Goal: Information Seeking & Learning: Learn about a topic

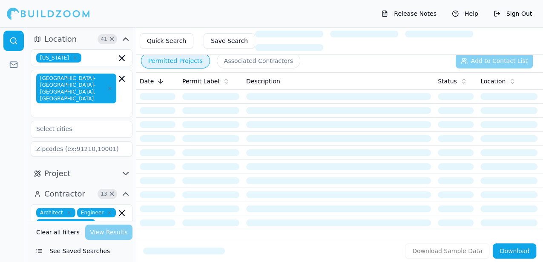
click at [167, 42] on button "Quick Search" at bounding box center [167, 40] width 54 height 15
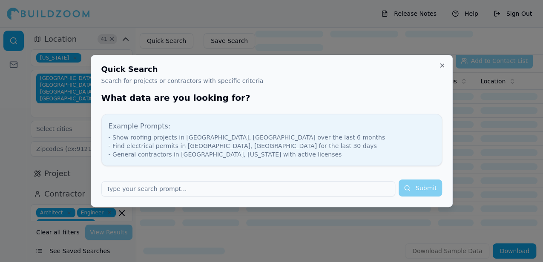
click at [409, 186] on form "Submit" at bounding box center [271, 188] width 341 height 17
click at [122, 188] on input "text" at bounding box center [248, 188] width 294 height 15
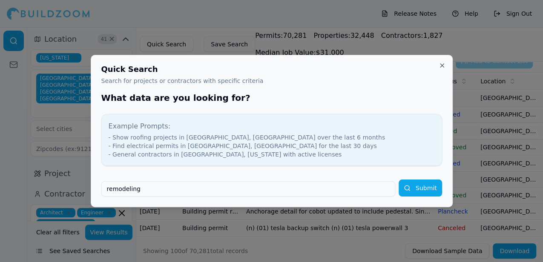
type input "remodeling"
click at [427, 189] on button "Submit" at bounding box center [420, 188] width 43 height 17
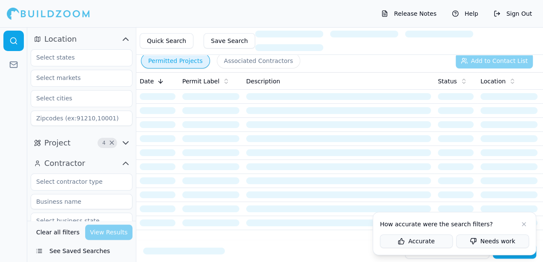
click at [126, 143] on icon "button" at bounding box center [125, 143] width 10 height 10
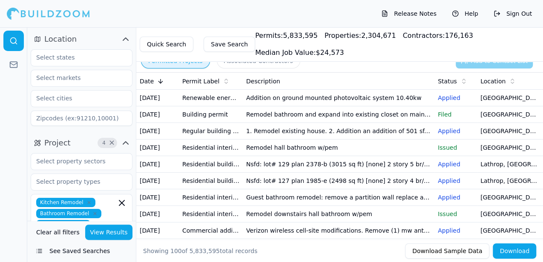
click at [124, 141] on icon "button" at bounding box center [125, 143] width 10 height 10
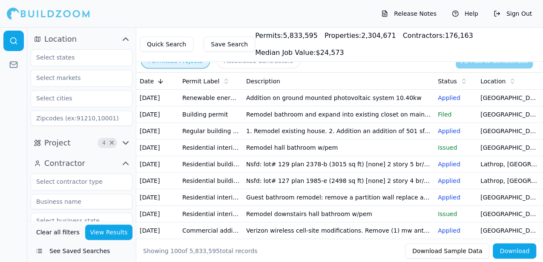
click at [278, 10] on div "Release Notes Help Sign Out" at bounding box center [271, 13] width 543 height 27
click at [126, 37] on icon "button" at bounding box center [125, 39] width 10 height 10
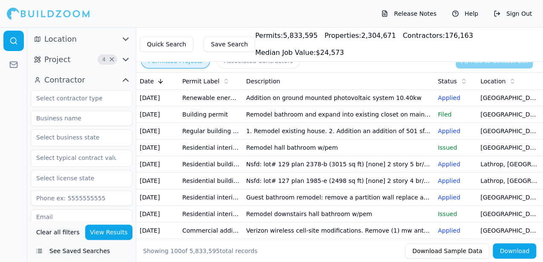
click at [169, 37] on button "Quick Search" at bounding box center [167, 44] width 54 height 15
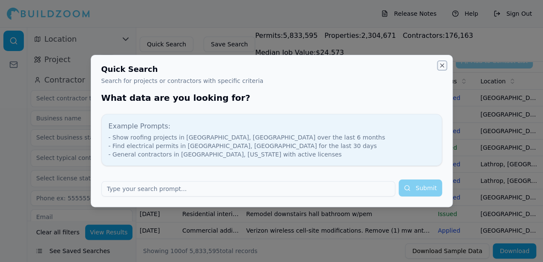
click at [440, 63] on button "Close" at bounding box center [442, 65] width 7 height 7
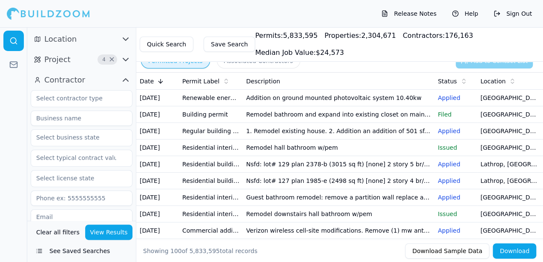
click at [215, 37] on button "Save Search" at bounding box center [230, 44] width 52 height 15
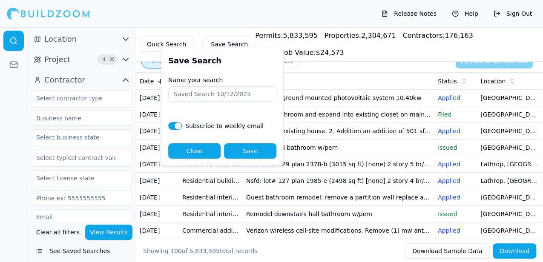
click at [109, 233] on button "View Results" at bounding box center [109, 232] width 48 height 15
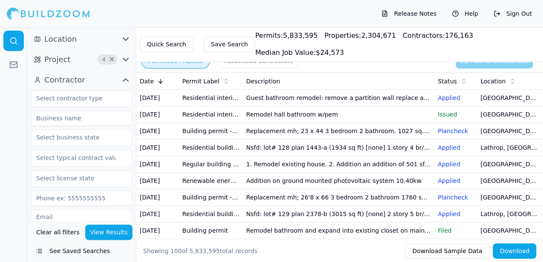
click at [261, 122] on td "Remodel hall bathroom w/pem" at bounding box center [339, 114] width 192 height 17
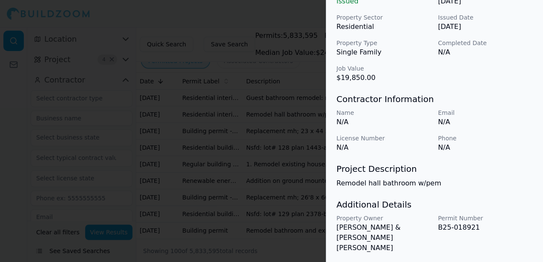
scroll to position [301, 0]
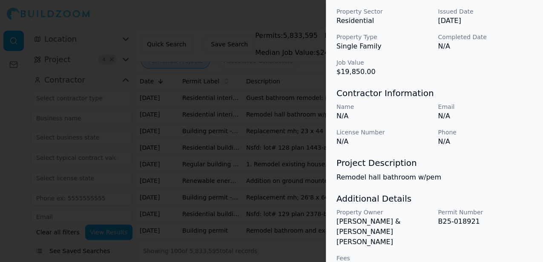
click at [253, 14] on div at bounding box center [271, 131] width 543 height 262
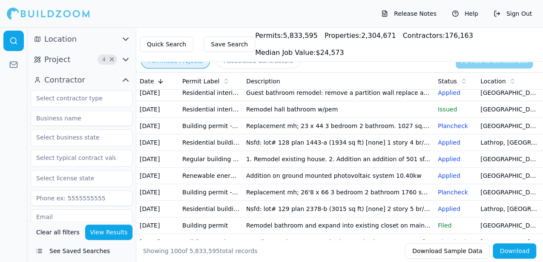
scroll to position [6, 0]
click at [493, 114] on td "[GEOGRAPHIC_DATA], [GEOGRAPHIC_DATA]" at bounding box center [509, 109] width 64 height 17
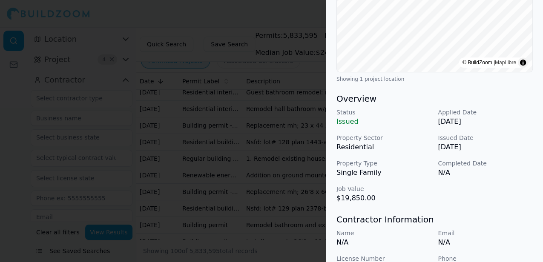
scroll to position [175, 0]
click at [303, 17] on div at bounding box center [271, 131] width 543 height 262
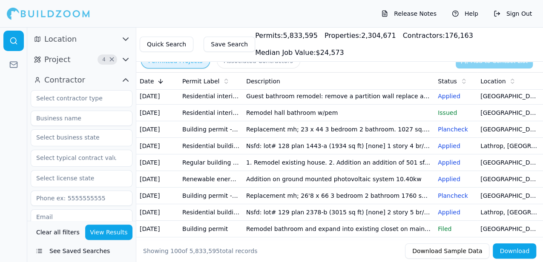
scroll to position [0, 0]
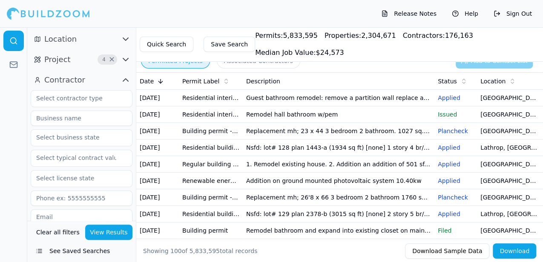
click at [359, 98] on td "Guest bathroom remodel: remove a partition wall replace a window shower vanity …" at bounding box center [339, 98] width 192 height 17
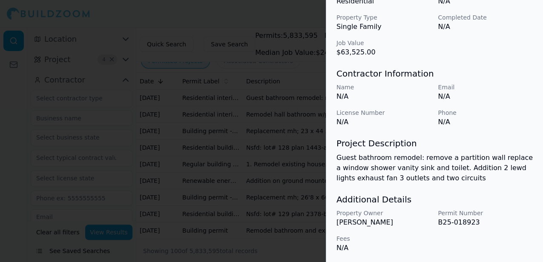
scroll to position [333, 0]
click at [256, 13] on div at bounding box center [271, 131] width 543 height 262
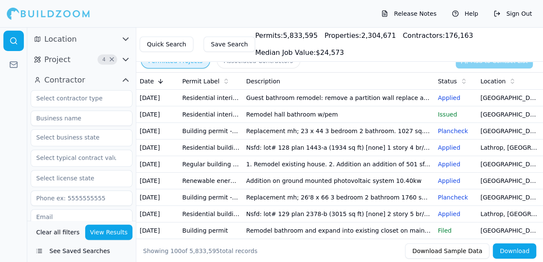
click at [103, 232] on button "View Results" at bounding box center [109, 232] width 48 height 15
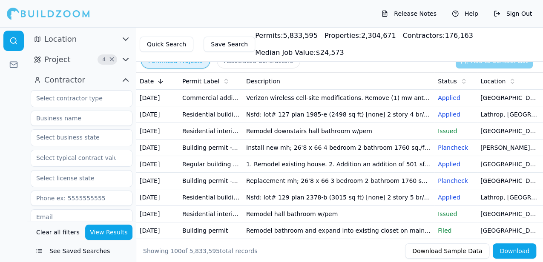
click at [72, 251] on button "See Saved Searches" at bounding box center [82, 251] width 102 height 15
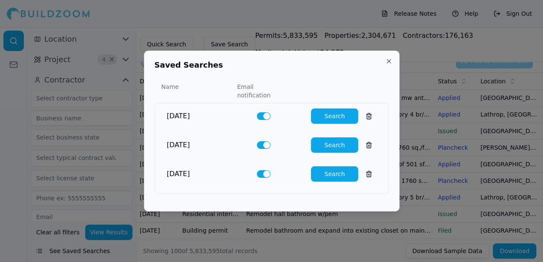
click at [335, 142] on button "Search" at bounding box center [334, 145] width 47 height 15
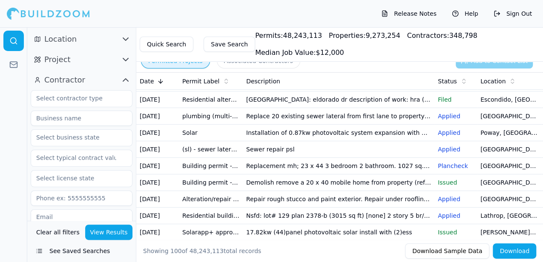
scroll to position [63, 0]
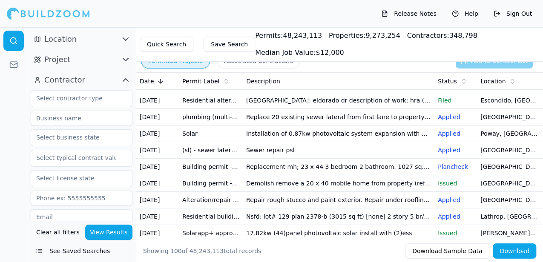
click at [110, 232] on button "View Results" at bounding box center [109, 232] width 48 height 15
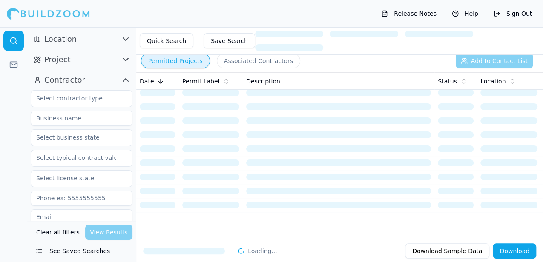
scroll to position [20, 0]
click at [126, 37] on icon "button" at bounding box center [125, 39] width 10 height 10
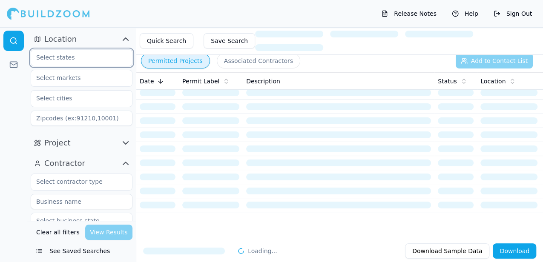
click at [50, 57] on input "text" at bounding box center [76, 57] width 90 height 15
click at [50, 76] on div "[US_STATE]" at bounding box center [82, 77] width 98 height 14
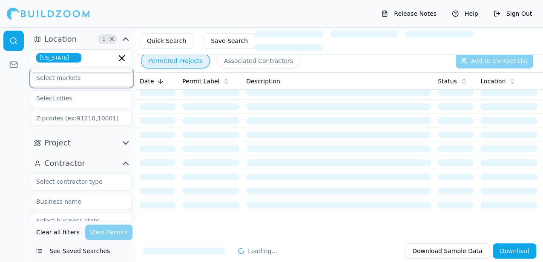
click at [57, 80] on input "text" at bounding box center [76, 77] width 90 height 15
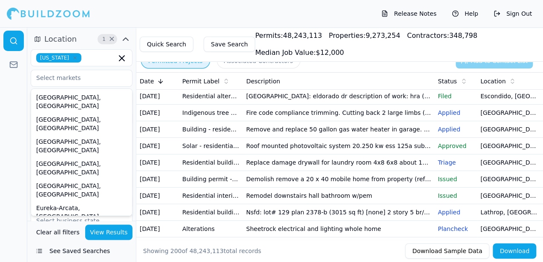
click at [150, 10] on div "Release Notes Help Sign Out" at bounding box center [271, 13] width 543 height 27
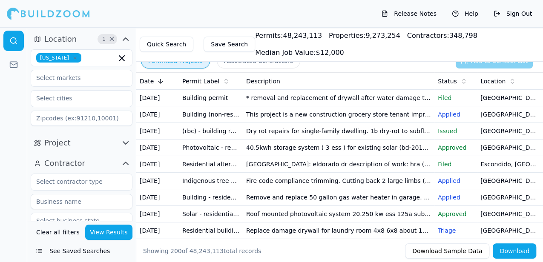
click at [68, 252] on button "See Saved Searches" at bounding box center [82, 251] width 102 height 15
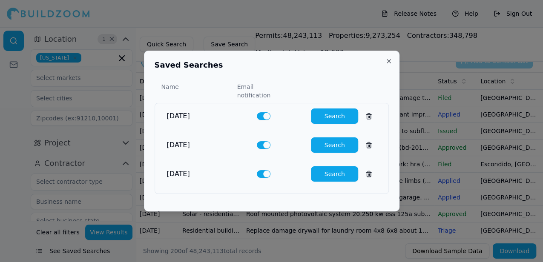
click at [334, 171] on button "Search" at bounding box center [334, 173] width 47 height 15
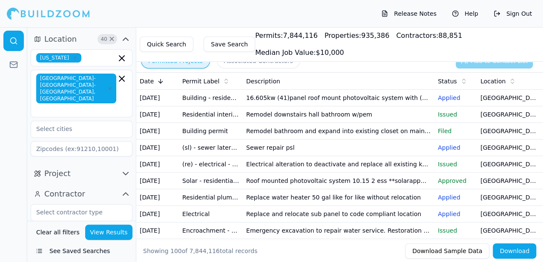
click at [318, 103] on td "16.605kw (41)panel roof mount photovoltaic system with (2)ess" at bounding box center [339, 98] width 192 height 17
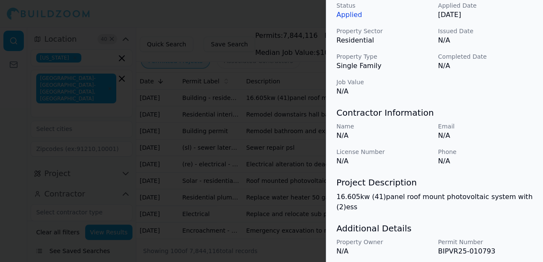
scroll to position [282, 0]
click at [301, 17] on div at bounding box center [271, 131] width 543 height 262
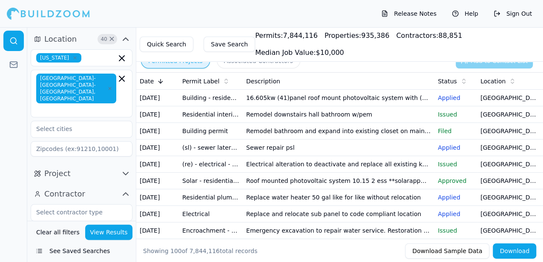
click at [334, 123] on td "Remodel downstairs hall bathroom w/pem" at bounding box center [339, 114] width 192 height 17
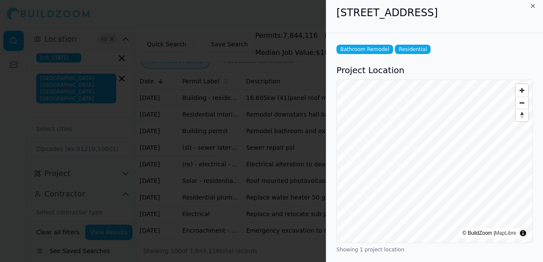
scroll to position [0, 0]
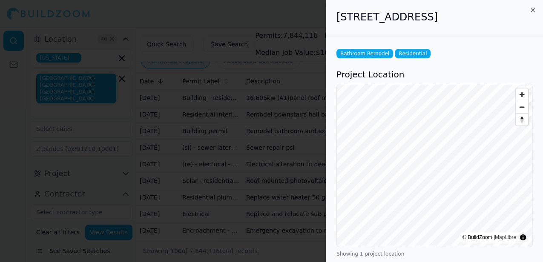
drag, startPoint x: 339, startPoint y: 17, endPoint x: 521, endPoint y: 26, distance: 182.9
click at [521, 26] on div "[STREET_ADDRESS]" at bounding box center [434, 18] width 217 height 37
click at [298, 12] on div at bounding box center [271, 131] width 543 height 262
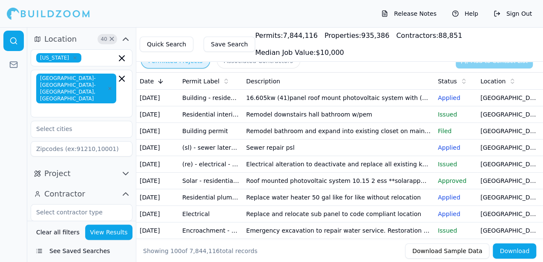
click at [404, 140] on td "Remodel bathroom and expand into existing closet on main level relocate crawl s…" at bounding box center [339, 131] width 192 height 17
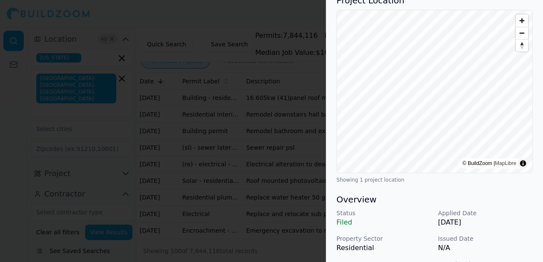
scroll to position [74, 0]
click at [309, 19] on div at bounding box center [271, 131] width 543 height 262
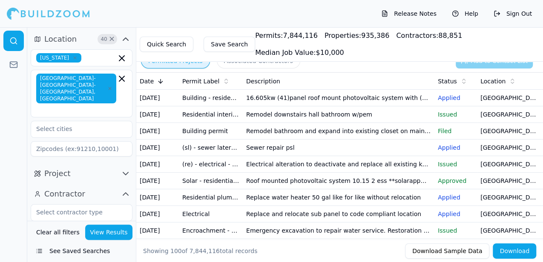
click at [419, 156] on td "Sewer repair psl" at bounding box center [339, 148] width 192 height 17
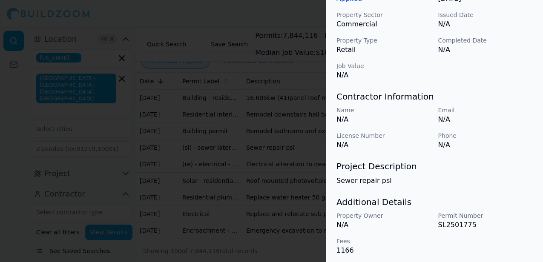
scroll to position [301, 0]
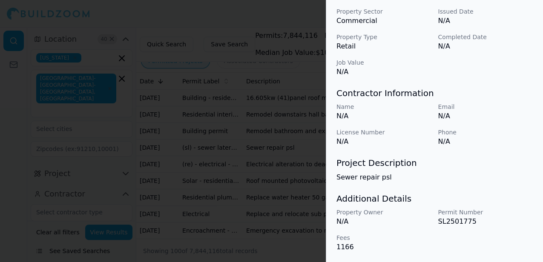
click at [277, 13] on div at bounding box center [271, 131] width 543 height 262
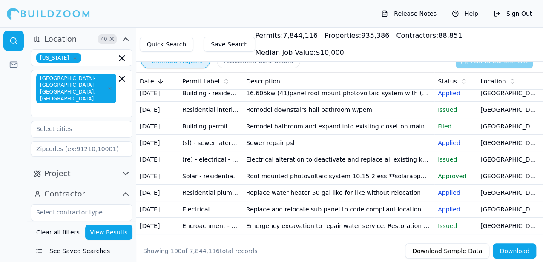
scroll to position [5, 0]
click at [445, 164] on p "Issued" at bounding box center [456, 159] width 36 height 9
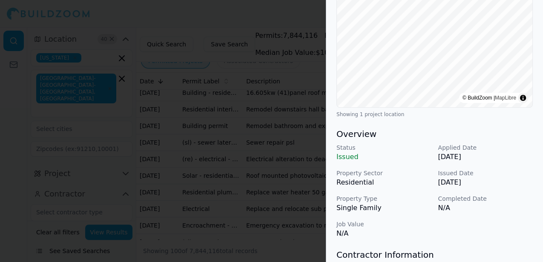
scroll to position [135, 0]
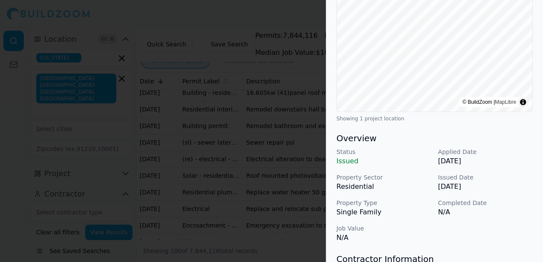
click at [228, 22] on div at bounding box center [271, 131] width 543 height 262
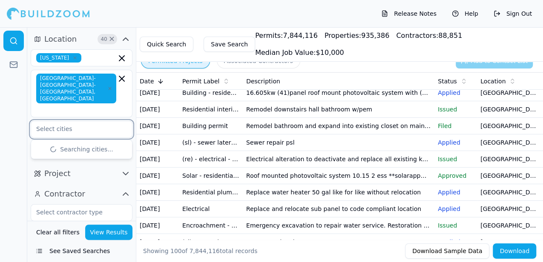
click at [38, 121] on input "text" at bounding box center [76, 128] width 90 height 15
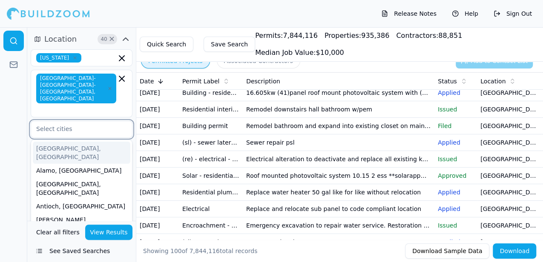
click at [50, 142] on div "[GEOGRAPHIC_DATA], [GEOGRAPHIC_DATA]" at bounding box center [82, 153] width 98 height 22
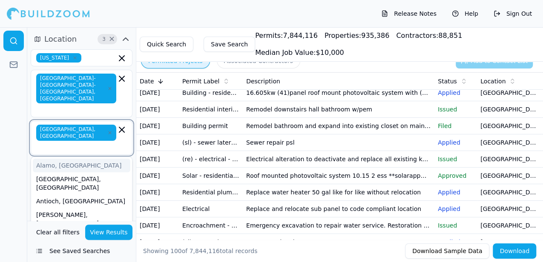
click at [48, 159] on div "Alamo, [GEOGRAPHIC_DATA]" at bounding box center [82, 166] width 98 height 14
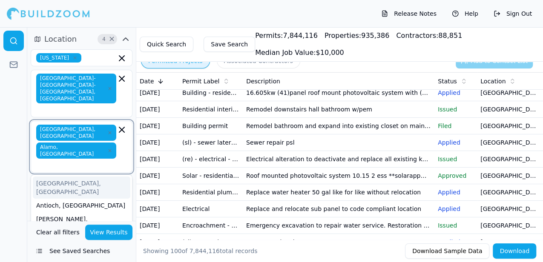
click at [50, 177] on div "[GEOGRAPHIC_DATA], [GEOGRAPHIC_DATA]" at bounding box center [82, 188] width 98 height 22
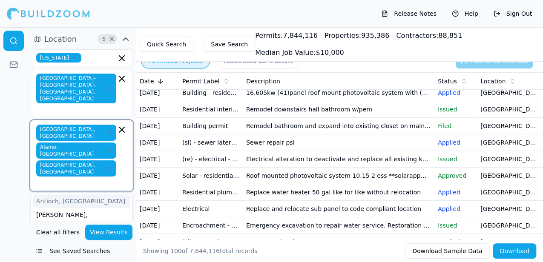
click at [53, 195] on div "Antioch, [GEOGRAPHIC_DATA]" at bounding box center [82, 202] width 98 height 14
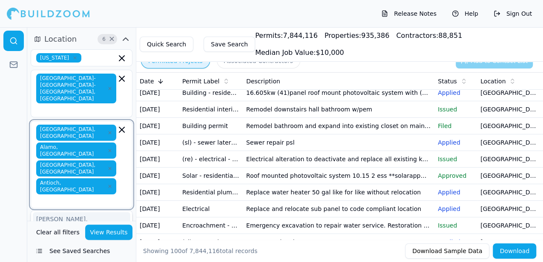
click at [55, 212] on div "[PERSON_NAME], [GEOGRAPHIC_DATA]" at bounding box center [82, 223] width 98 height 22
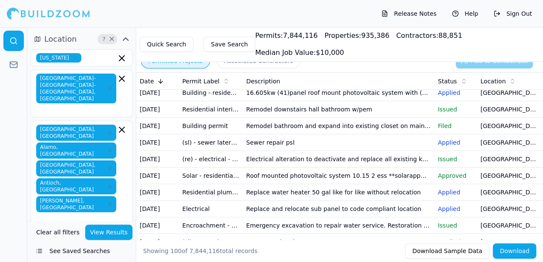
click at [83, 252] on button "See Saved Searches" at bounding box center [82, 251] width 102 height 15
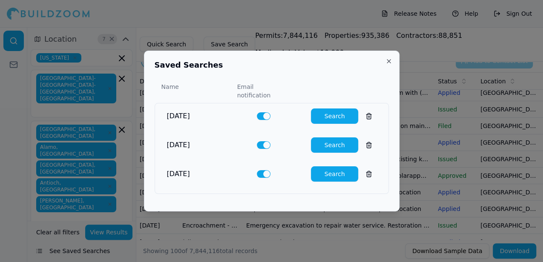
click at [364, 170] on button at bounding box center [368, 173] width 15 height 15
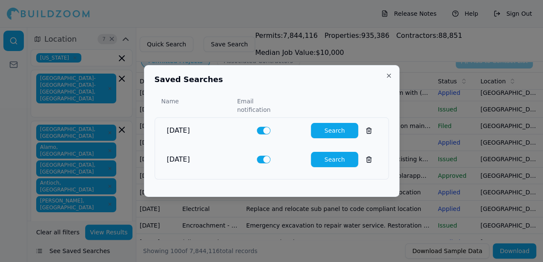
click at [364, 156] on button at bounding box center [368, 159] width 15 height 15
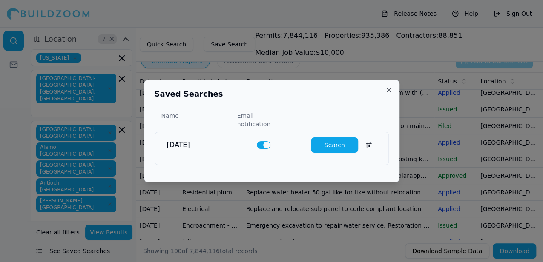
click at [364, 141] on button at bounding box center [368, 145] width 15 height 15
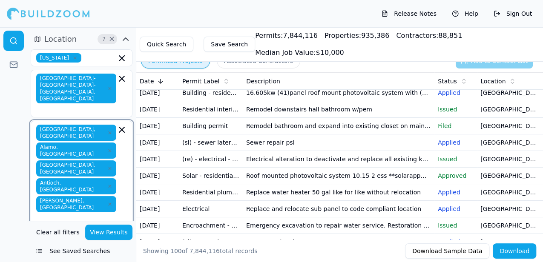
click at [90, 214] on input "text" at bounding box center [77, 218] width 78 height 9
type input "b"
click at [109, 230] on div "[GEOGRAPHIC_DATA], [GEOGRAPHIC_DATA]" at bounding box center [82, 241] width 98 height 22
type input "b"
click at [105, 248] on div "Belvedere Tiburon, [GEOGRAPHIC_DATA]" at bounding box center [82, 259] width 98 height 22
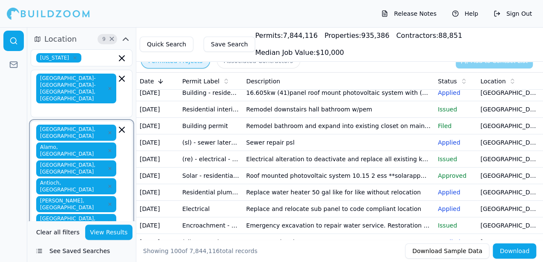
type input "b"
type input "c"
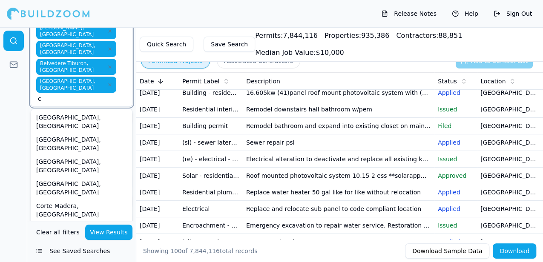
scroll to position [174, 0]
click at [80, 132] on div "[GEOGRAPHIC_DATA], [GEOGRAPHIC_DATA]" at bounding box center [82, 143] width 98 height 22
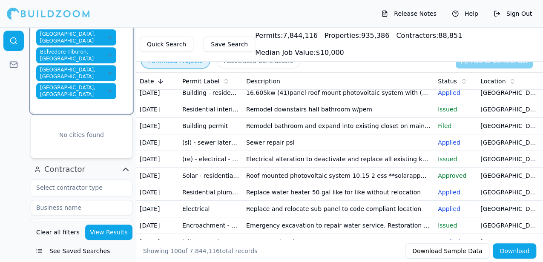
type input "v"
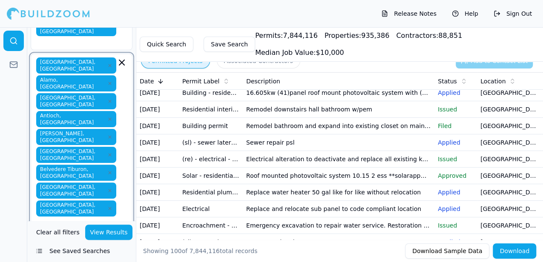
scroll to position [67, 0]
type input "c"
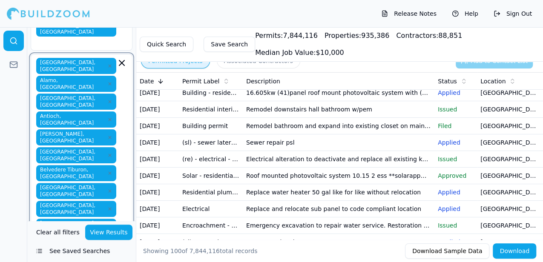
type input "c"
type input "d"
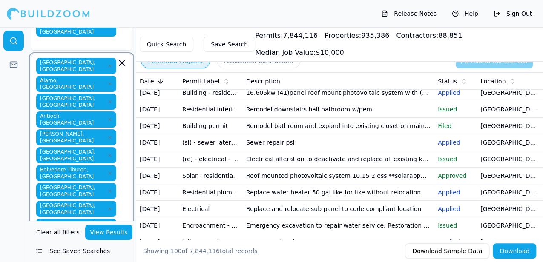
type input "d"
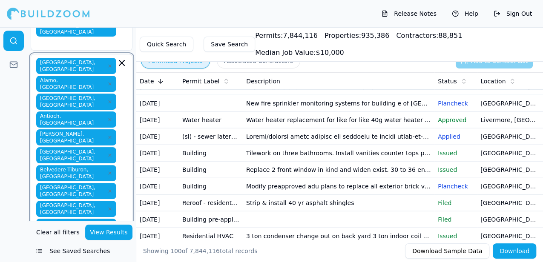
scroll to position [1003, 0]
type input "d"
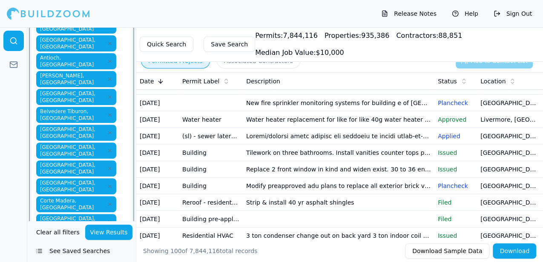
scroll to position [124, 0]
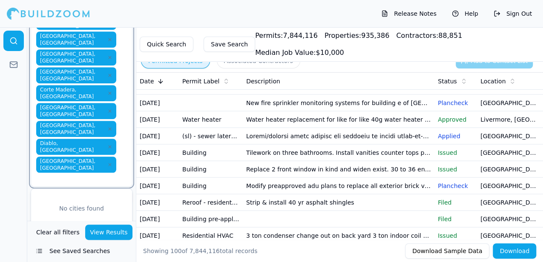
scroll to position [237, 0]
type input "e"
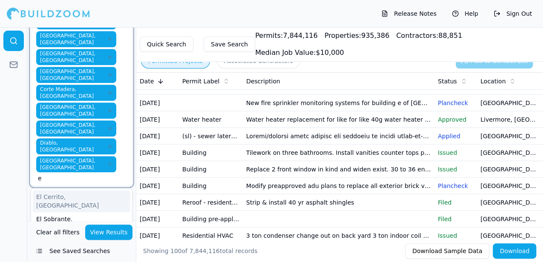
click at [65, 190] on div "El Cerrito, [GEOGRAPHIC_DATA]" at bounding box center [82, 201] width 98 height 22
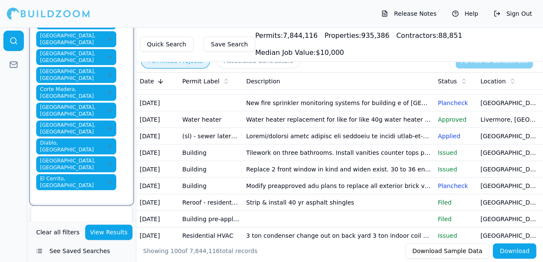
type input "e"
click at [61, 208] on div "El Sobrante, [GEOGRAPHIC_DATA]" at bounding box center [82, 219] width 98 height 22
type input "e"
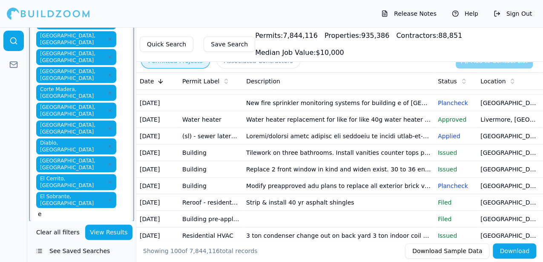
click at [60, 226] on div "[GEOGRAPHIC_DATA], [GEOGRAPHIC_DATA]" at bounding box center [82, 237] width 98 height 22
type input "f"
type input "g"
type input "h"
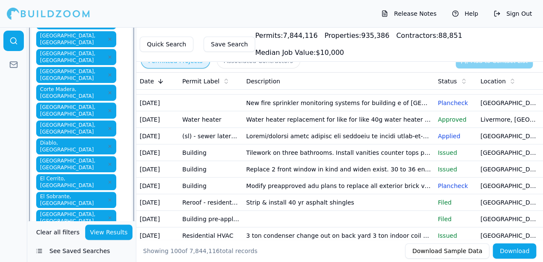
type input "h"
type input "i"
type input "j"
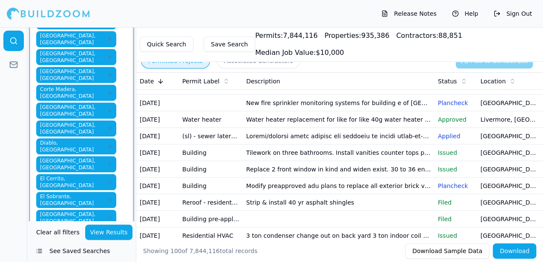
type input "k"
type input "l"
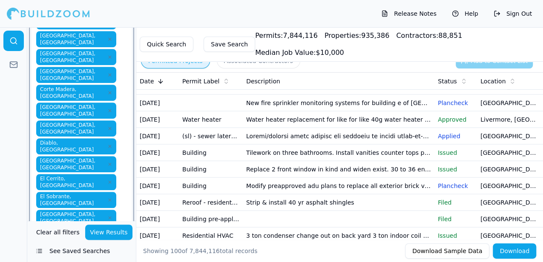
type input "l"
type input "m"
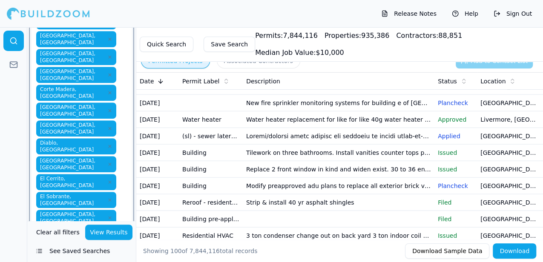
type input "m"
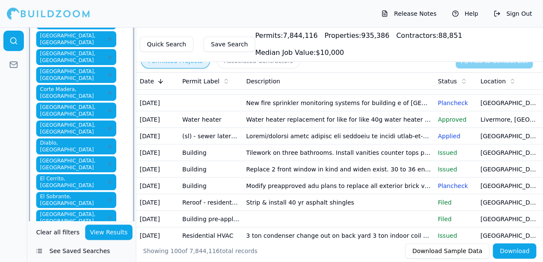
type input "n"
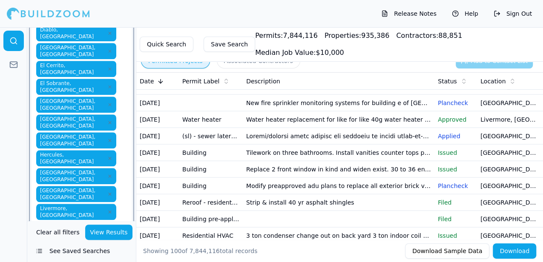
scroll to position [350, 0]
type input "o"
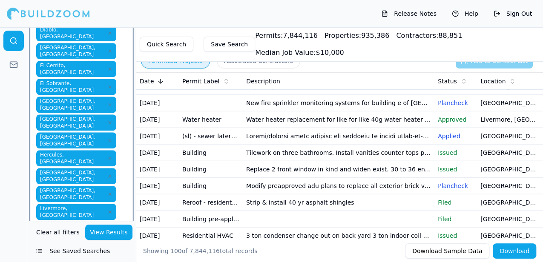
type input "o"
type input "p"
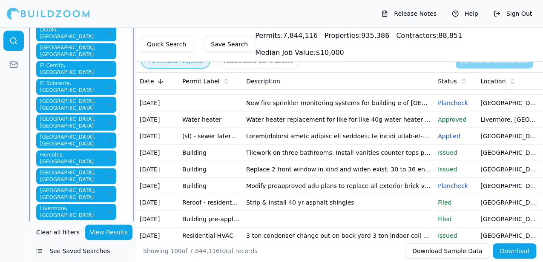
type input "p"
type input "q"
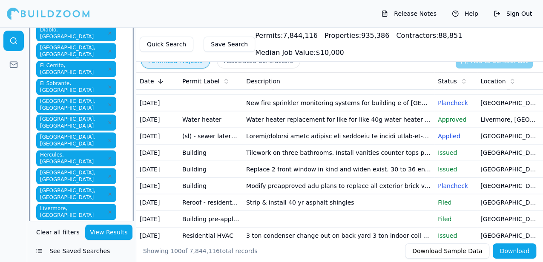
type input "r"
type input "f"
type input "r"
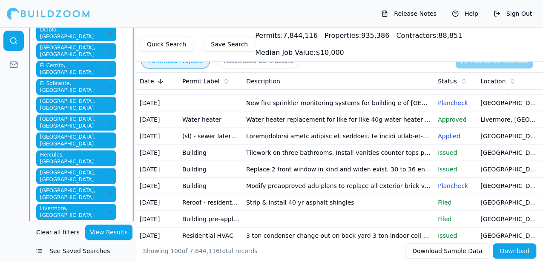
type input "r"
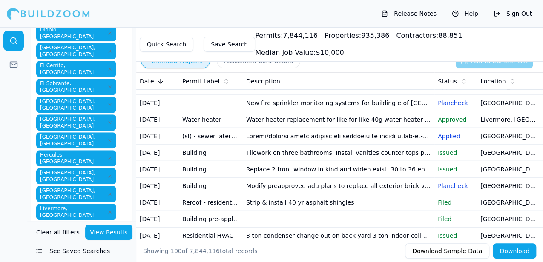
click at [118, 176] on div "[GEOGRAPHIC_DATA], [GEOGRAPHIC_DATA] [GEOGRAPHIC_DATA], [GEOGRAPHIC_DATA] [GEOG…" at bounding box center [81, 137] width 91 height 724
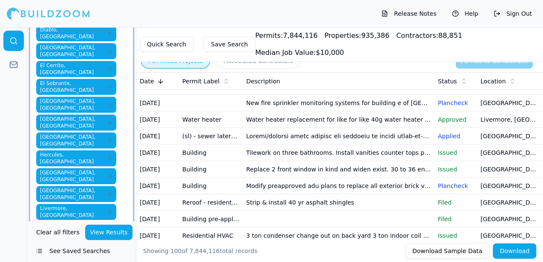
type input "s"
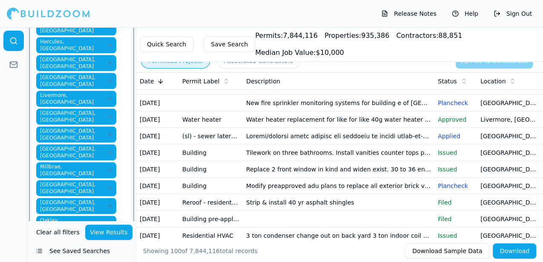
scroll to position [464, 0]
type input "s"
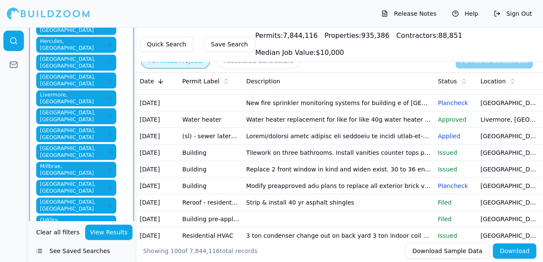
type input "t"
type input "u"
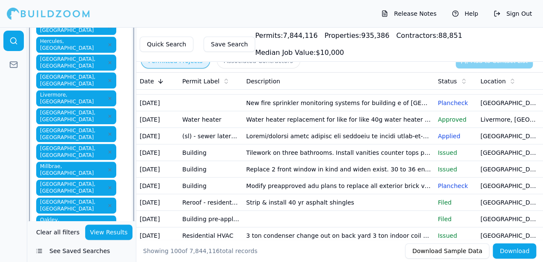
type input "v"
type input "w"
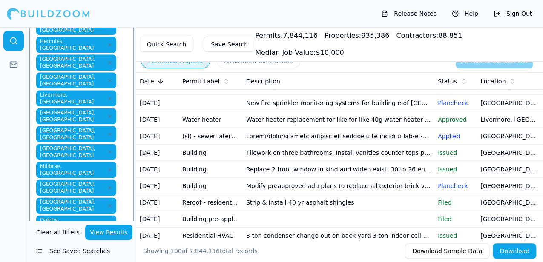
type input "x"
type input "y"
type input "z"
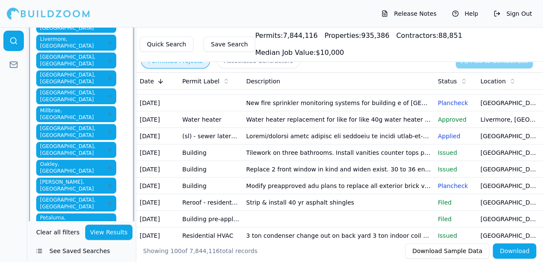
scroll to position [520, 0]
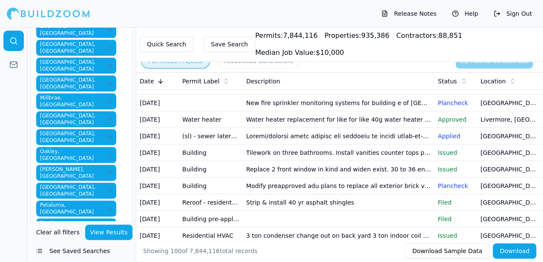
scroll to position [532, 0]
type input "d"
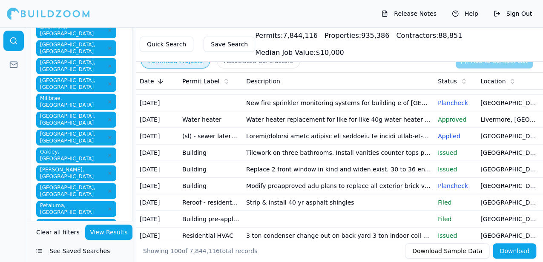
type input "e"
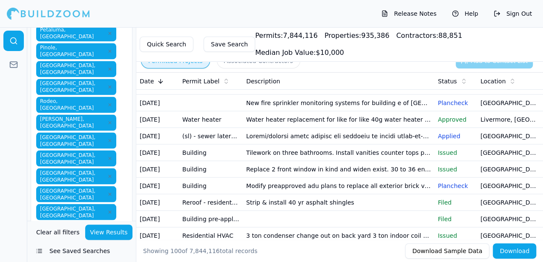
scroll to position [708, 0]
click at [15, 126] on div at bounding box center [13, 144] width 27 height 235
click at [14, 117] on div at bounding box center [13, 144] width 27 height 235
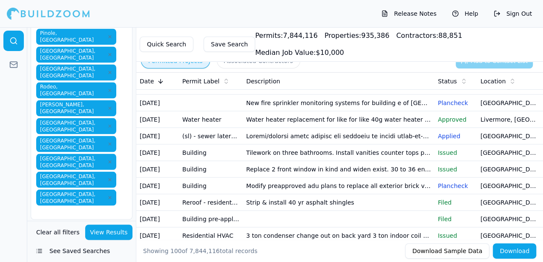
scroll to position [734, 0]
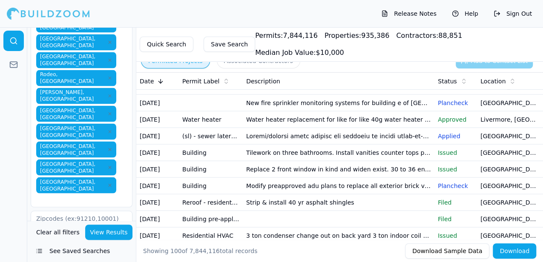
click at [77, 250] on button "See Saved Searches" at bounding box center [82, 251] width 102 height 15
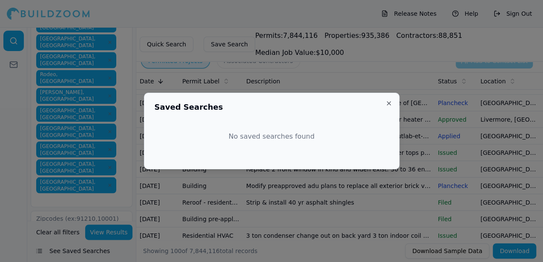
click at [388, 102] on button "Close" at bounding box center [388, 103] width 7 height 7
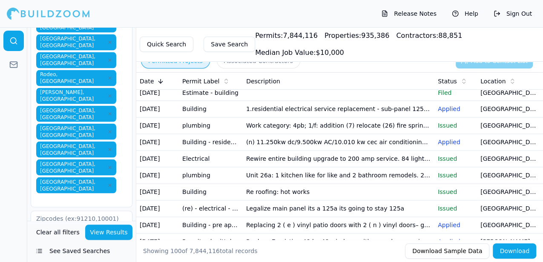
click at [99, 231] on button "View Results" at bounding box center [109, 232] width 48 height 15
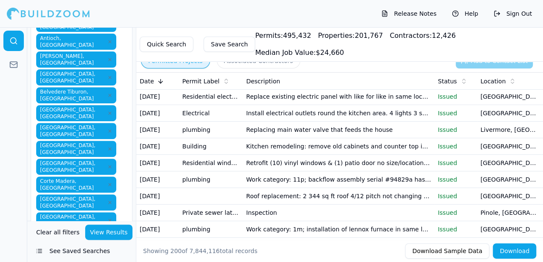
scroll to position [0, 0]
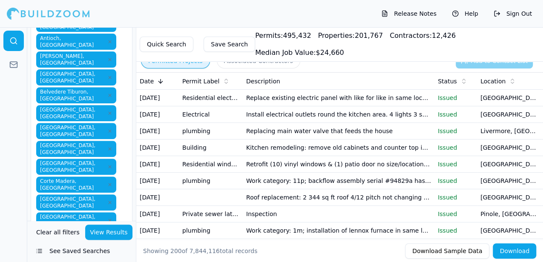
click at [75, 252] on button "See Saved Searches" at bounding box center [82, 251] width 102 height 15
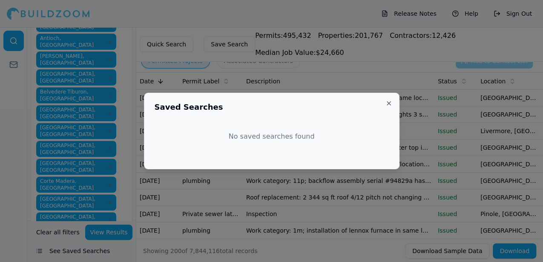
click at [77, 249] on div at bounding box center [271, 131] width 543 height 262
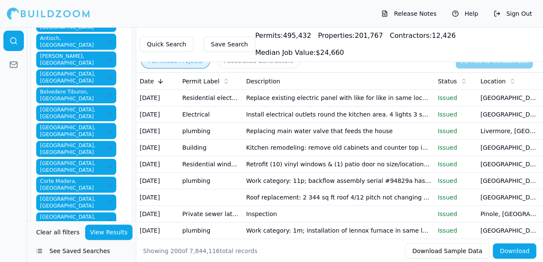
click at [99, 233] on button "View Results" at bounding box center [109, 232] width 48 height 15
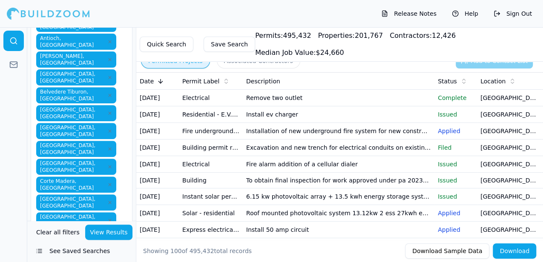
click at [226, 38] on button "Save Search" at bounding box center [230, 44] width 52 height 15
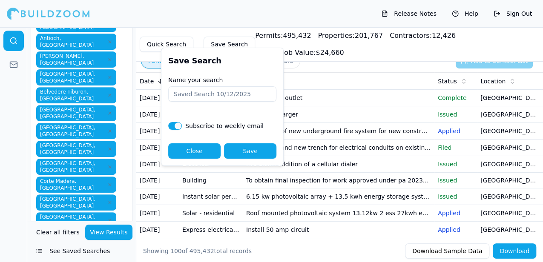
click at [192, 92] on input "Name your search" at bounding box center [222, 93] width 108 height 15
type input "1"
type input "[DATE]"
click at [250, 147] on button "Save" at bounding box center [250, 150] width 52 height 15
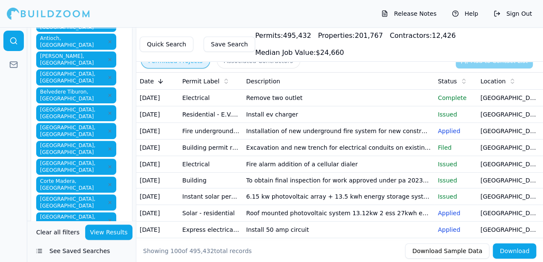
click at [500, 102] on td "[GEOGRAPHIC_DATA], [GEOGRAPHIC_DATA]" at bounding box center [509, 98] width 64 height 17
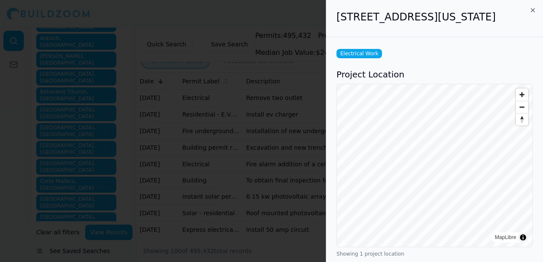
click at [295, 14] on div at bounding box center [271, 131] width 543 height 262
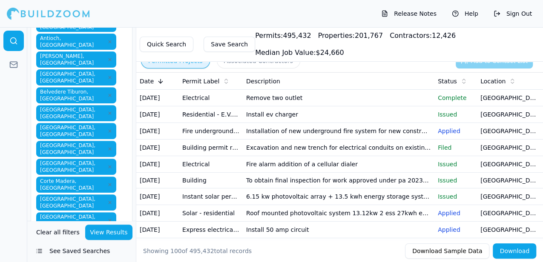
click at [491, 123] on td "[GEOGRAPHIC_DATA], [GEOGRAPHIC_DATA]" at bounding box center [509, 114] width 64 height 17
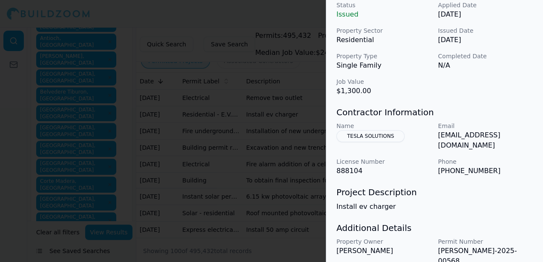
scroll to position [283, 0]
click at [310, 9] on div at bounding box center [271, 131] width 543 height 262
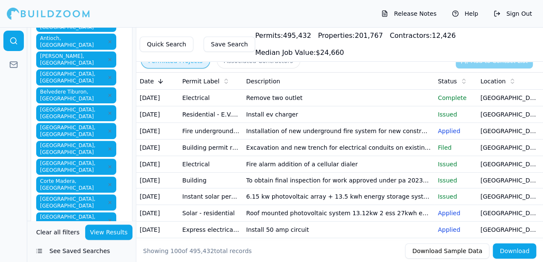
click at [487, 140] on td "[GEOGRAPHIC_DATA], [GEOGRAPHIC_DATA]" at bounding box center [509, 131] width 64 height 17
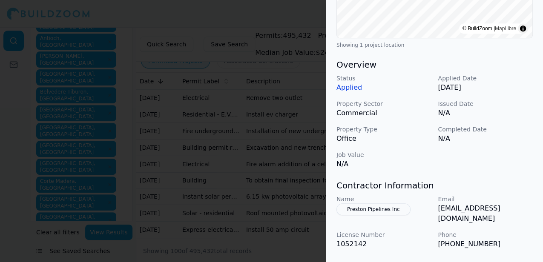
scroll to position [220, 0]
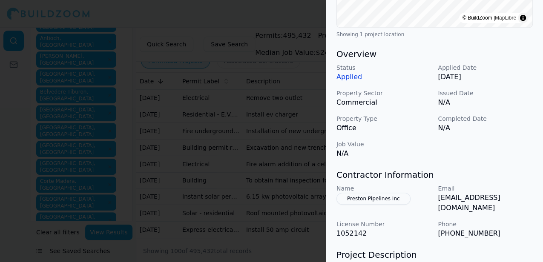
click at [304, 8] on div at bounding box center [271, 131] width 543 height 262
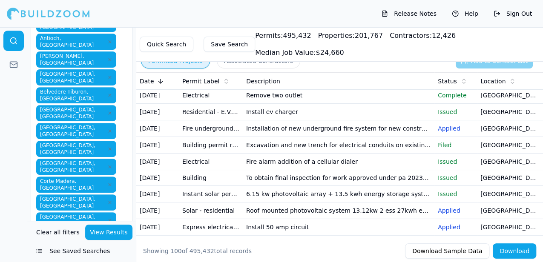
scroll to position [3, 0]
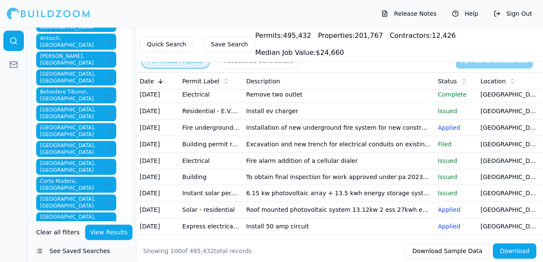
click at [476, 136] on td "Applied" at bounding box center [455, 128] width 43 height 17
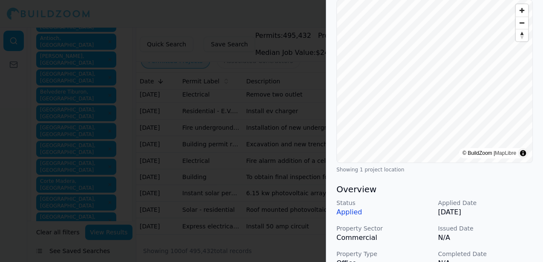
scroll to position [85, 0]
click at [290, 13] on div at bounding box center [271, 131] width 543 height 262
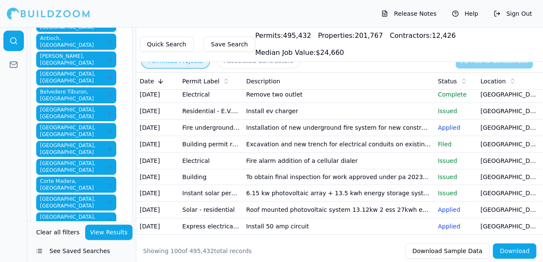
click at [501, 153] on td "[GEOGRAPHIC_DATA], [GEOGRAPHIC_DATA]" at bounding box center [509, 144] width 64 height 17
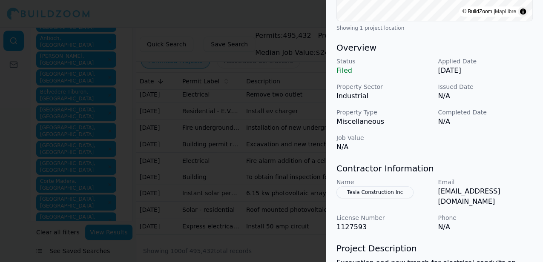
scroll to position [227, 0]
click at [314, 18] on div at bounding box center [271, 131] width 543 height 262
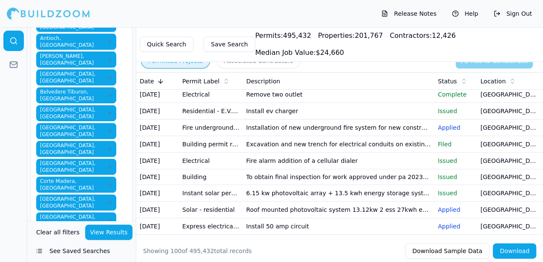
click at [496, 169] on td "[GEOGRAPHIC_DATA], [GEOGRAPHIC_DATA]" at bounding box center [509, 161] width 64 height 17
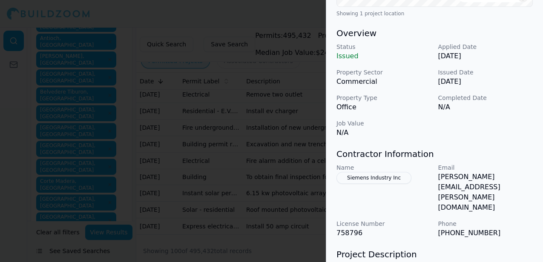
scroll to position [241, 0]
click at [333, 23] on div "Electrical Work Home Addition Project Location © BuildZoom | MapLibre Showing 1…" at bounding box center [434, 75] width 217 height 558
click at [514, 121] on div "Status Issued Applied Date [DATE] Property Sector Commercial Issued Date [DATE]…" at bounding box center [434, 89] width 196 height 95
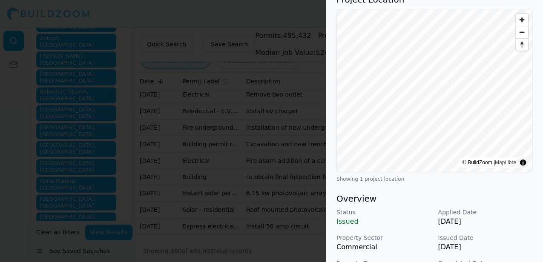
scroll to position [75, 0]
click at [305, 17] on div at bounding box center [271, 131] width 543 height 262
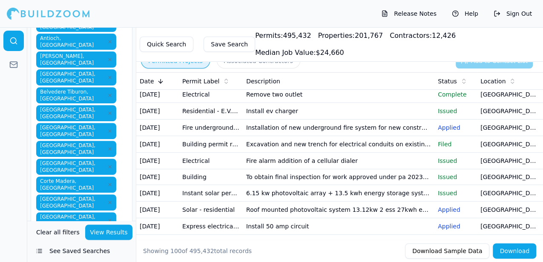
click at [502, 185] on td "[GEOGRAPHIC_DATA], [GEOGRAPHIC_DATA]" at bounding box center [509, 177] width 64 height 16
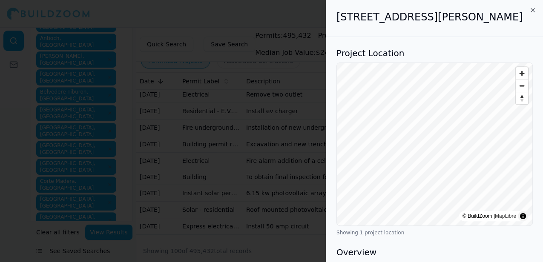
drag, startPoint x: 267, startPoint y: 24, endPoint x: 269, endPoint y: 33, distance: 9.0
click at [267, 24] on div at bounding box center [271, 131] width 543 height 262
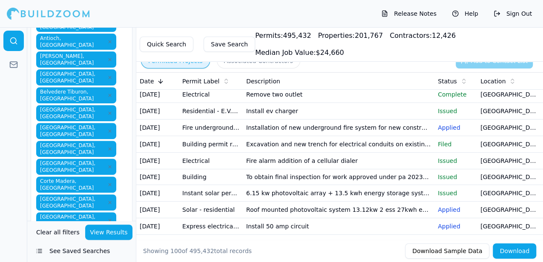
click at [493, 202] on td "[GEOGRAPHIC_DATA], [GEOGRAPHIC_DATA]" at bounding box center [509, 193] width 64 height 17
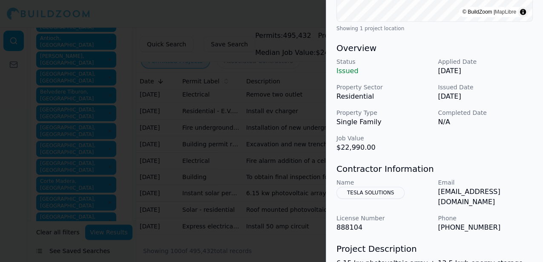
scroll to position [226, 0]
click at [304, 16] on div at bounding box center [271, 131] width 543 height 262
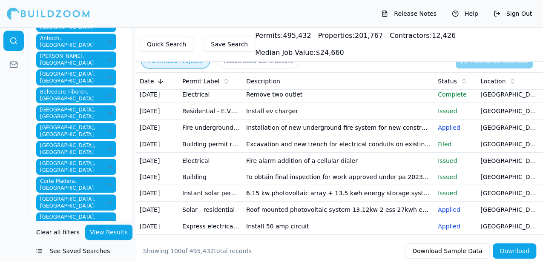
click at [485, 218] on td "[GEOGRAPHIC_DATA], [GEOGRAPHIC_DATA]" at bounding box center [509, 210] width 64 height 17
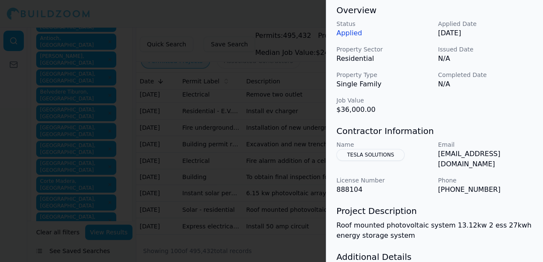
scroll to position [261, 0]
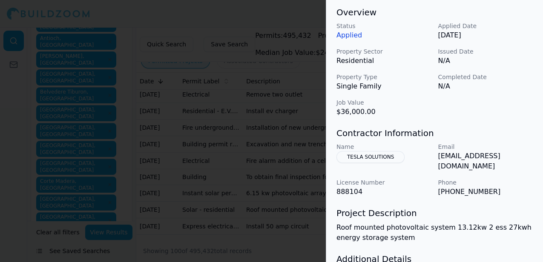
click at [274, 10] on div at bounding box center [271, 131] width 543 height 262
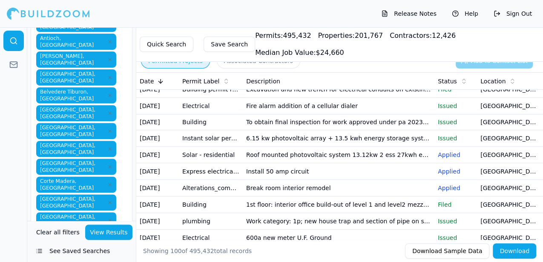
scroll to position [59, 0]
click at [484, 180] on td "[GEOGRAPHIC_DATA], [GEOGRAPHIC_DATA]" at bounding box center [509, 171] width 64 height 17
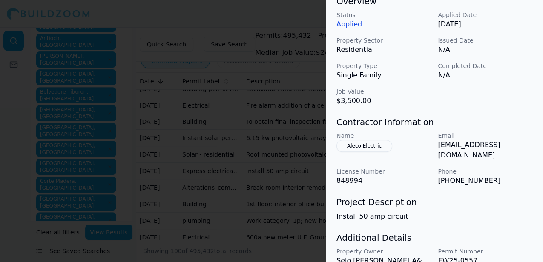
scroll to position [275, 0]
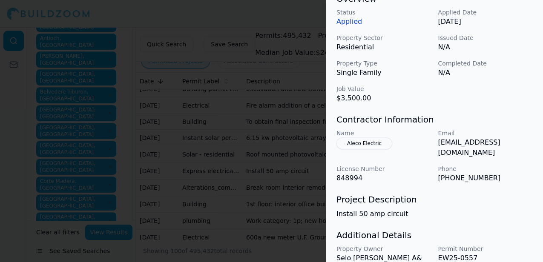
click at [314, 14] on div at bounding box center [271, 131] width 543 height 262
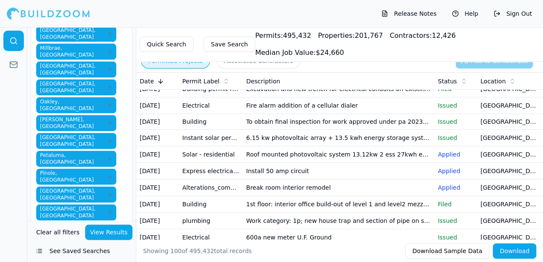
scroll to position [582, 0]
click at [103, 232] on button "View Results" at bounding box center [109, 232] width 48 height 15
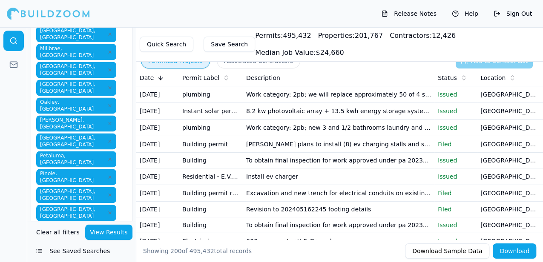
scroll to position [0, 0]
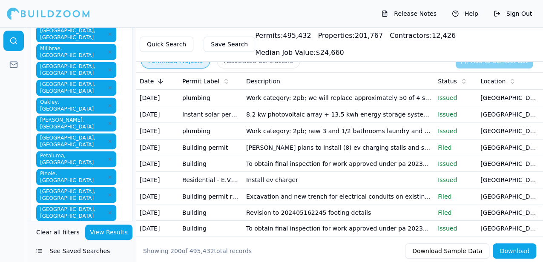
click at [249, 60] on button "Associated Contractors" at bounding box center [258, 60] width 83 height 15
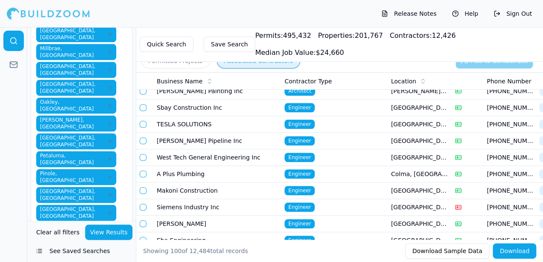
scroll to position [340, 0]
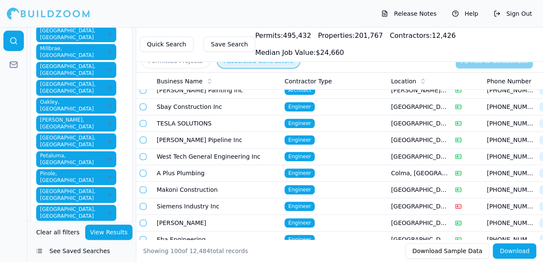
click at [182, 60] on button "Permitted Projects" at bounding box center [175, 60] width 69 height 15
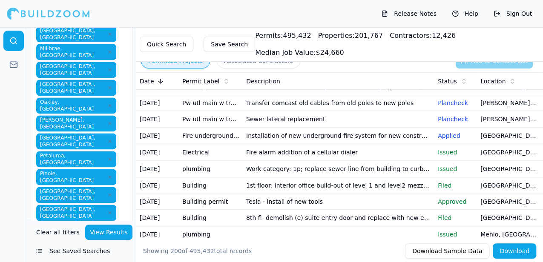
click at [174, 37] on button "Quick Search" at bounding box center [167, 44] width 54 height 15
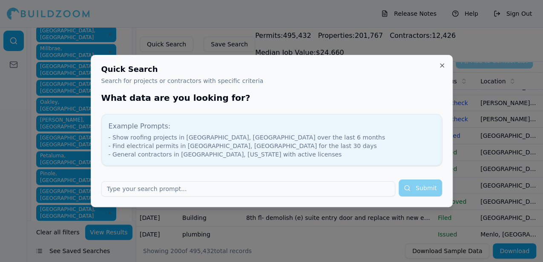
click at [128, 188] on input "text" at bounding box center [248, 188] width 294 height 15
type input "kitchen remodeling"
click at [428, 188] on button "Submit" at bounding box center [420, 188] width 43 height 17
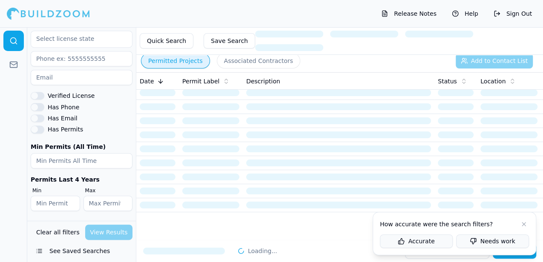
click at [523, 224] on button at bounding box center [524, 224] width 10 height 10
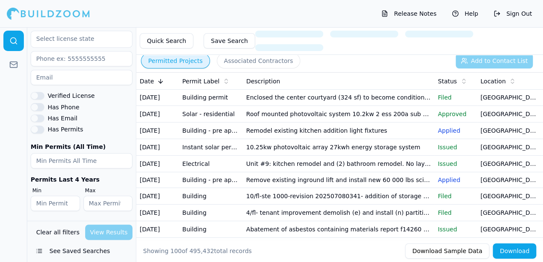
scroll to position [0, 0]
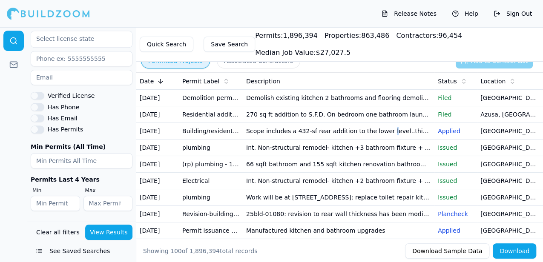
click at [379, 139] on td "Scope includes a 432-sf rear addition to the lower level..this will accommodate…" at bounding box center [339, 131] width 192 height 17
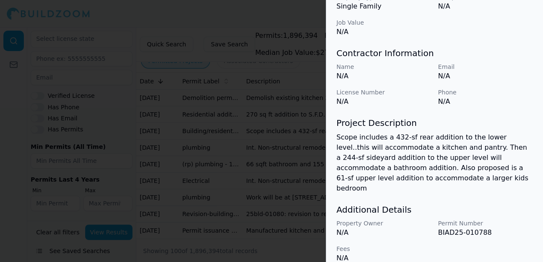
scroll to position [342, 0]
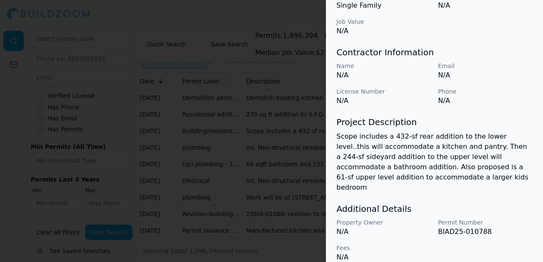
click at [253, 11] on div at bounding box center [271, 131] width 543 height 262
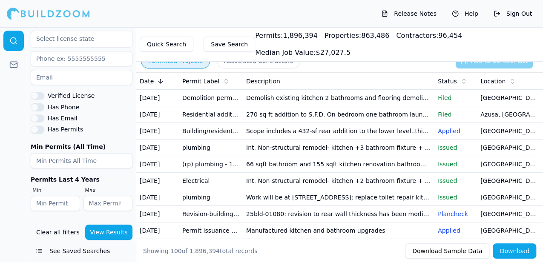
click at [239, 62] on button "Associated Contractors" at bounding box center [258, 60] width 83 height 15
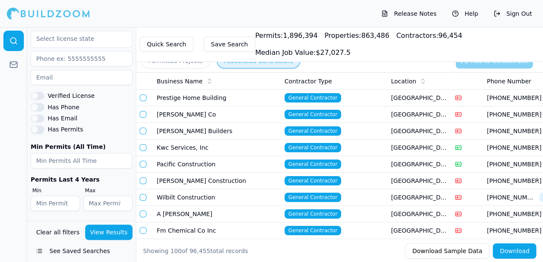
click at [77, 251] on button "See Saved Searches" at bounding box center [82, 251] width 102 height 15
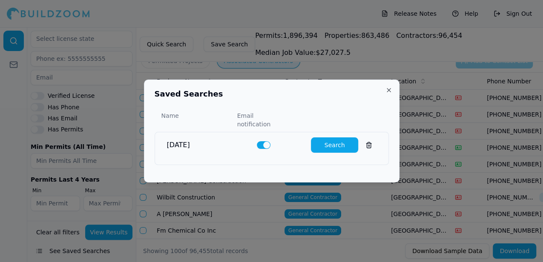
click at [330, 139] on button "Search" at bounding box center [334, 145] width 47 height 15
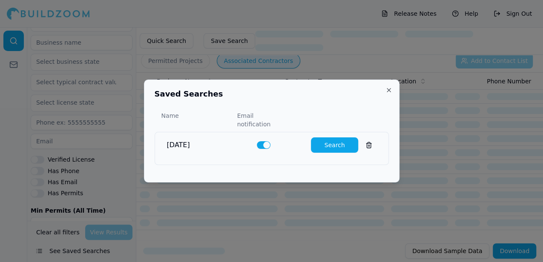
scroll to position [271, 0]
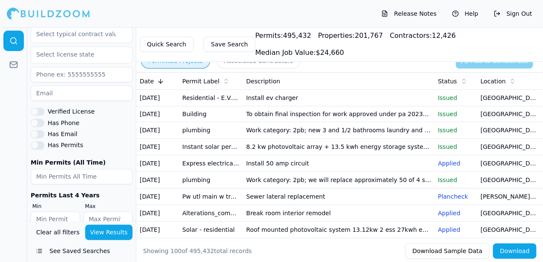
click at [168, 58] on button "Permitted Projects" at bounding box center [175, 60] width 69 height 15
click at [167, 59] on button "Permitted Projects" at bounding box center [175, 60] width 69 height 15
